Goal: Find specific page/section: Find specific page/section

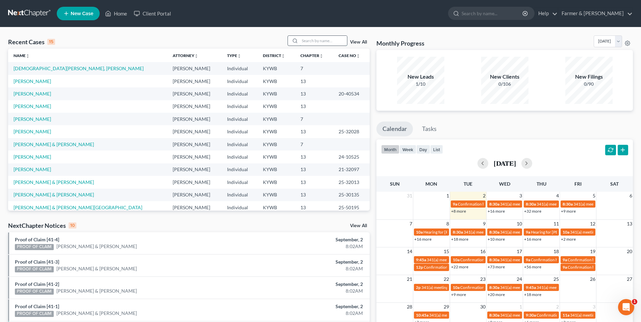
click at [322, 42] on input "search" at bounding box center [323, 41] width 47 height 10
paste input "24-10700"
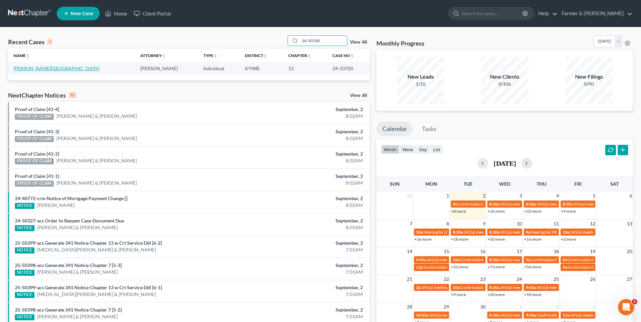
type input "24-10700"
click at [32, 71] on link "[PERSON_NAME][GEOGRAPHIC_DATA]" at bounding box center [57, 69] width 86 height 6
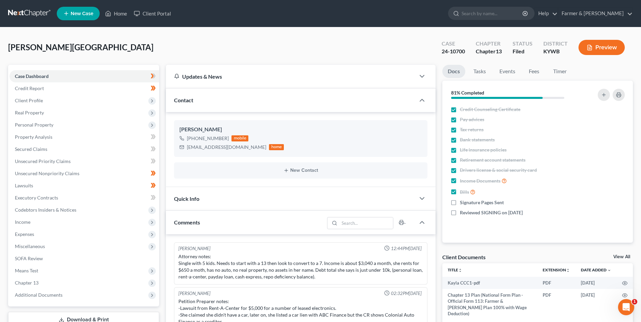
scroll to position [26, 0]
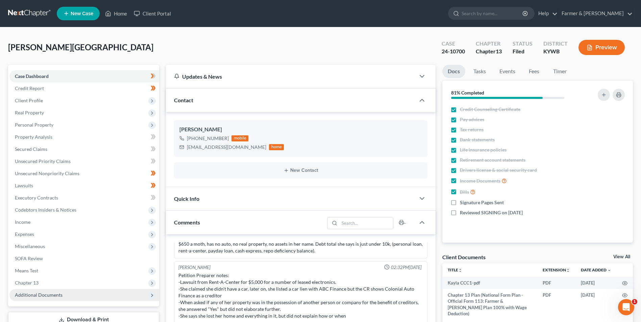
click at [54, 296] on span "Additional Documents" at bounding box center [39, 295] width 48 height 6
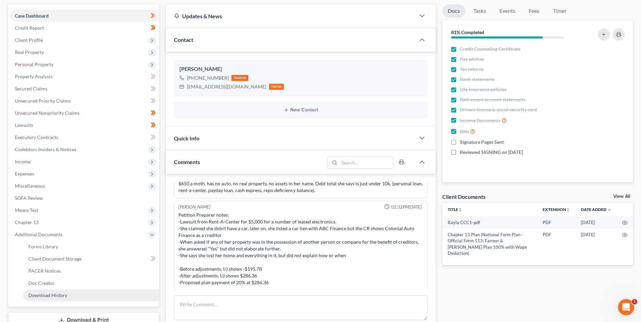
scroll to position [68, 0]
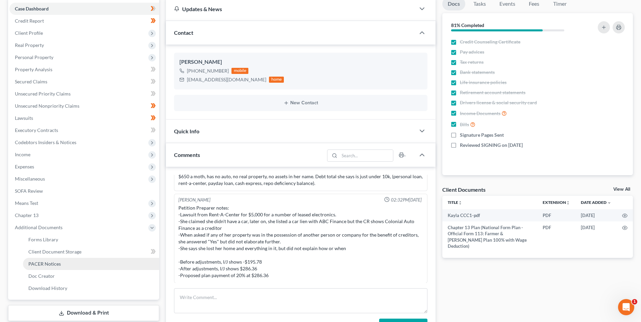
click at [54, 265] on span "PACER Notices" at bounding box center [44, 264] width 32 height 6
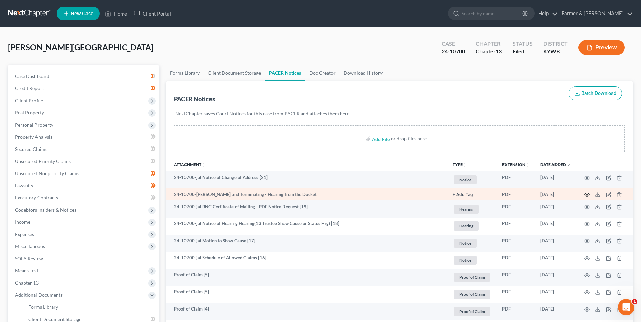
click at [587, 195] on circle "button" at bounding box center [586, 194] width 1 height 1
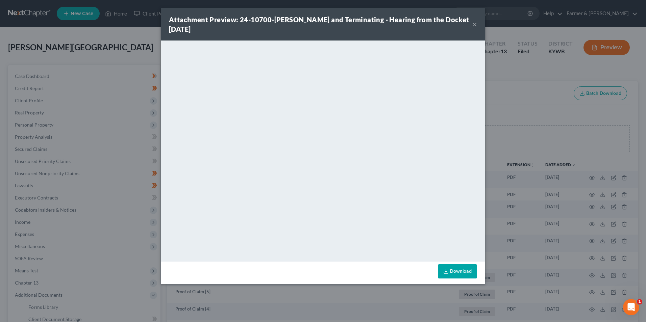
click at [475, 26] on button "×" at bounding box center [474, 24] width 5 height 8
